Goal: Task Accomplishment & Management: Manage account settings

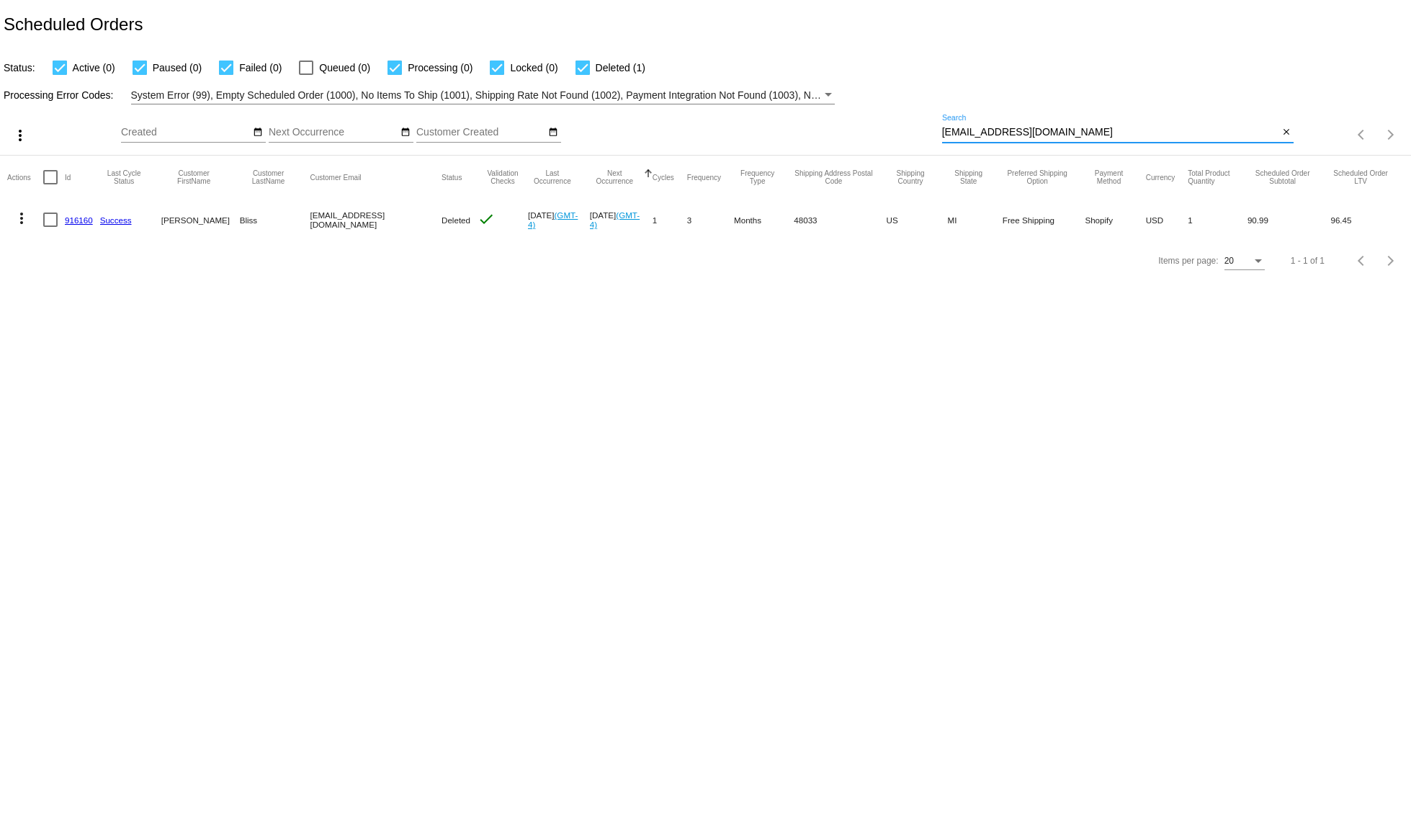
click at [962, 129] on input "[EMAIL_ADDRESS][DOMAIN_NAME]" at bounding box center [1110, 132] width 337 height 12
click at [962, 128] on input "[EMAIL_ADDRESS][DOMAIN_NAME]" at bounding box center [1110, 132] width 337 height 12
click at [962, 127] on input "[EMAIL_ADDRESS][DOMAIN_NAME]" at bounding box center [1110, 132] width 337 height 12
click at [961, 127] on input "[EMAIL_ADDRESS][DOMAIN_NAME]" at bounding box center [1110, 132] width 337 height 12
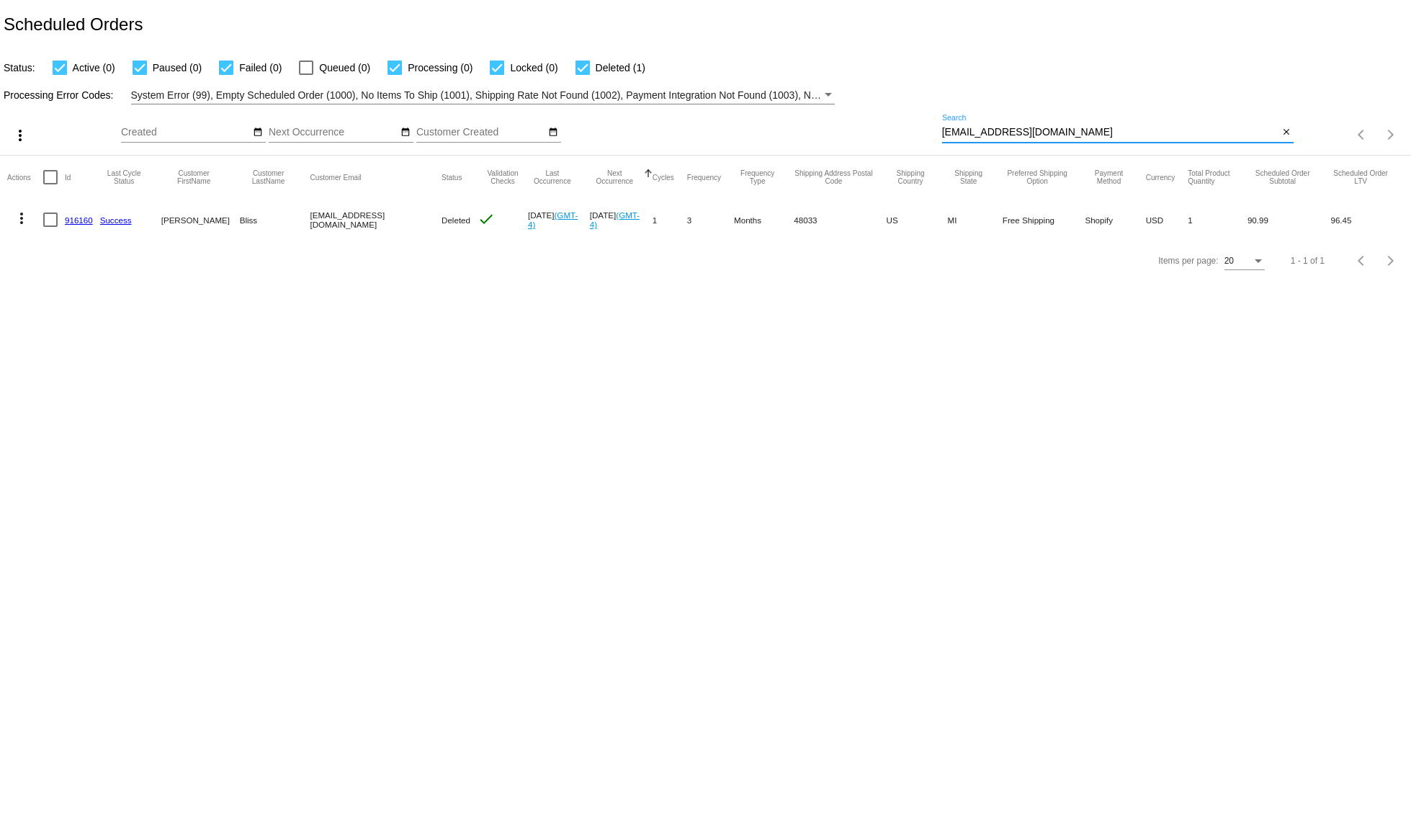
paste input "[EMAIL_ADDRESS][DOMAIN_NAME]"
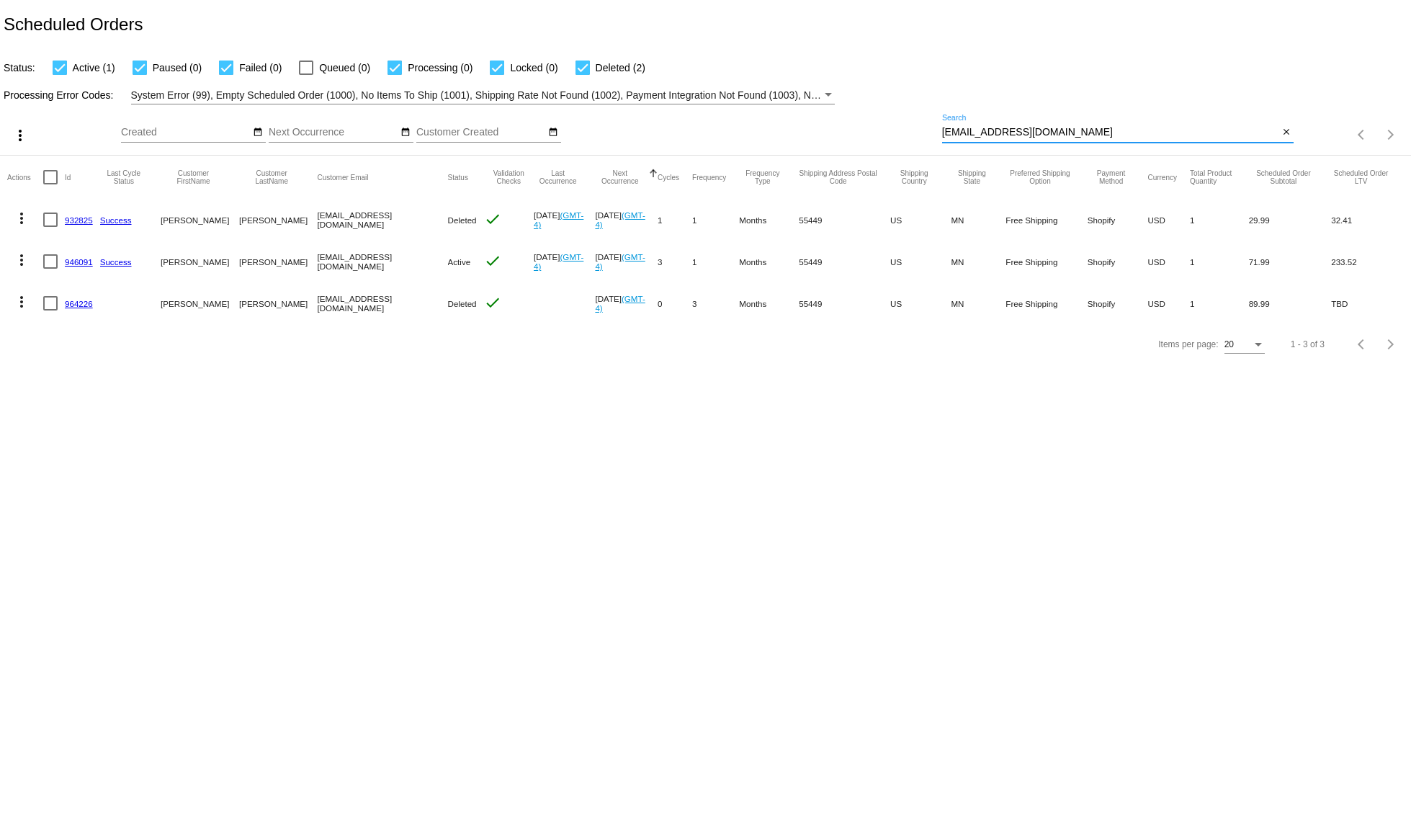
type input "[EMAIL_ADDRESS][DOMAIN_NAME]"
click at [25, 261] on mat-icon "more_vert" at bounding box center [21, 259] width 17 height 17
click at [25, 261] on div "info View Event Logs history View Cycles History cached Process Now edit View /…" at bounding box center [79, 350] width 143 height 212
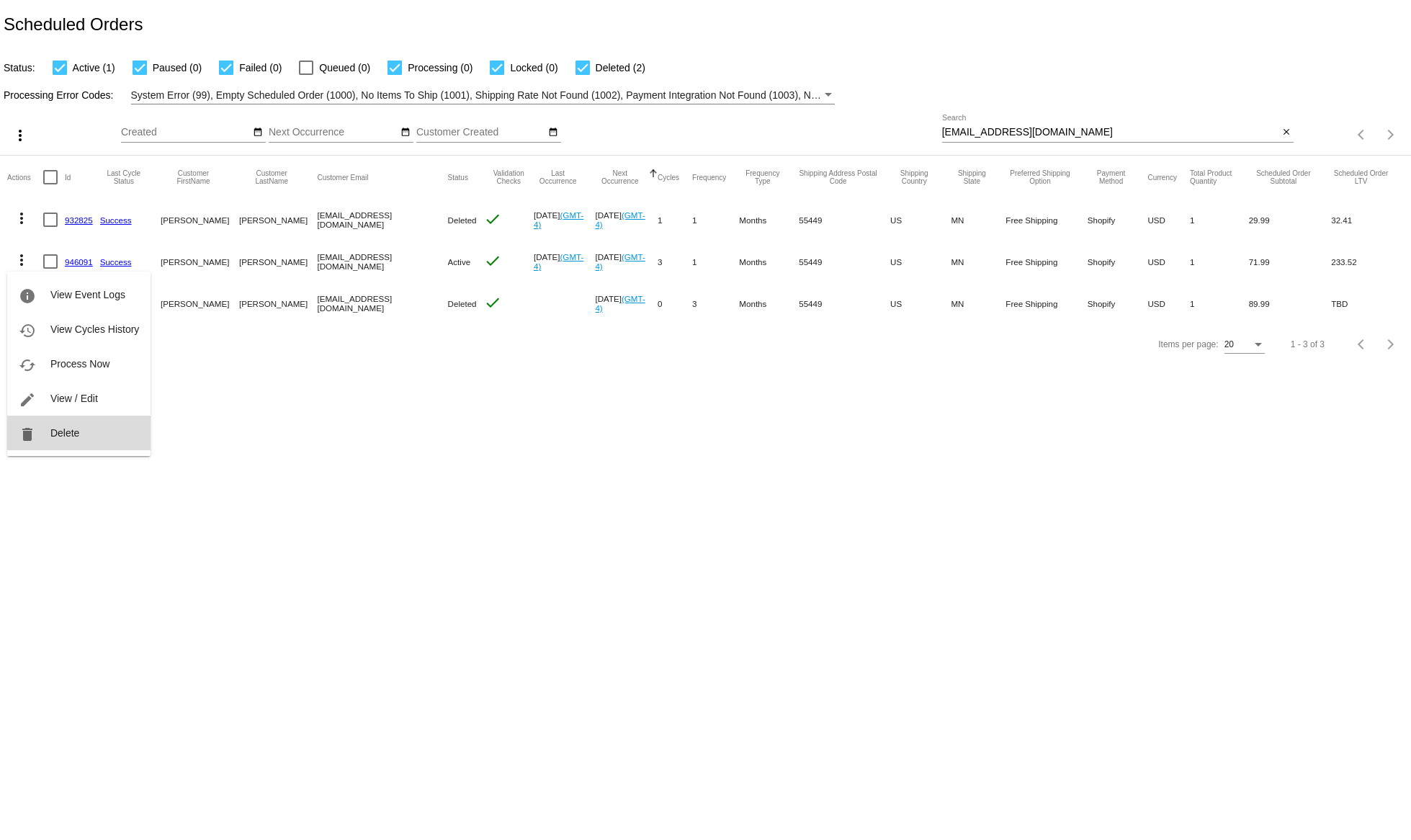
click at [88, 438] on button "delete Delete" at bounding box center [79, 432] width 143 height 35
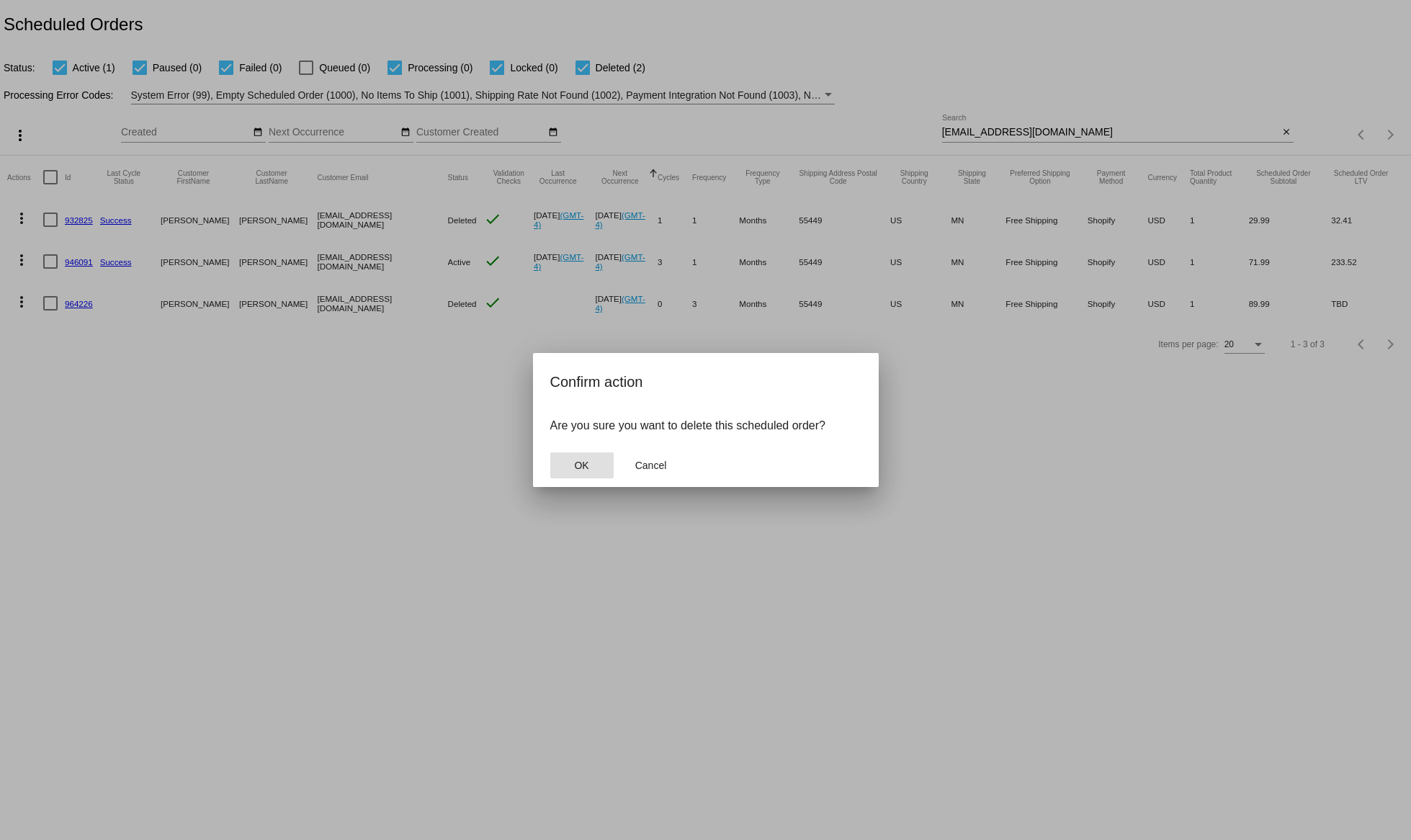
click at [603, 466] on button "OK" at bounding box center [582, 464] width 64 height 26
